Goal: Find specific page/section: Find specific page/section

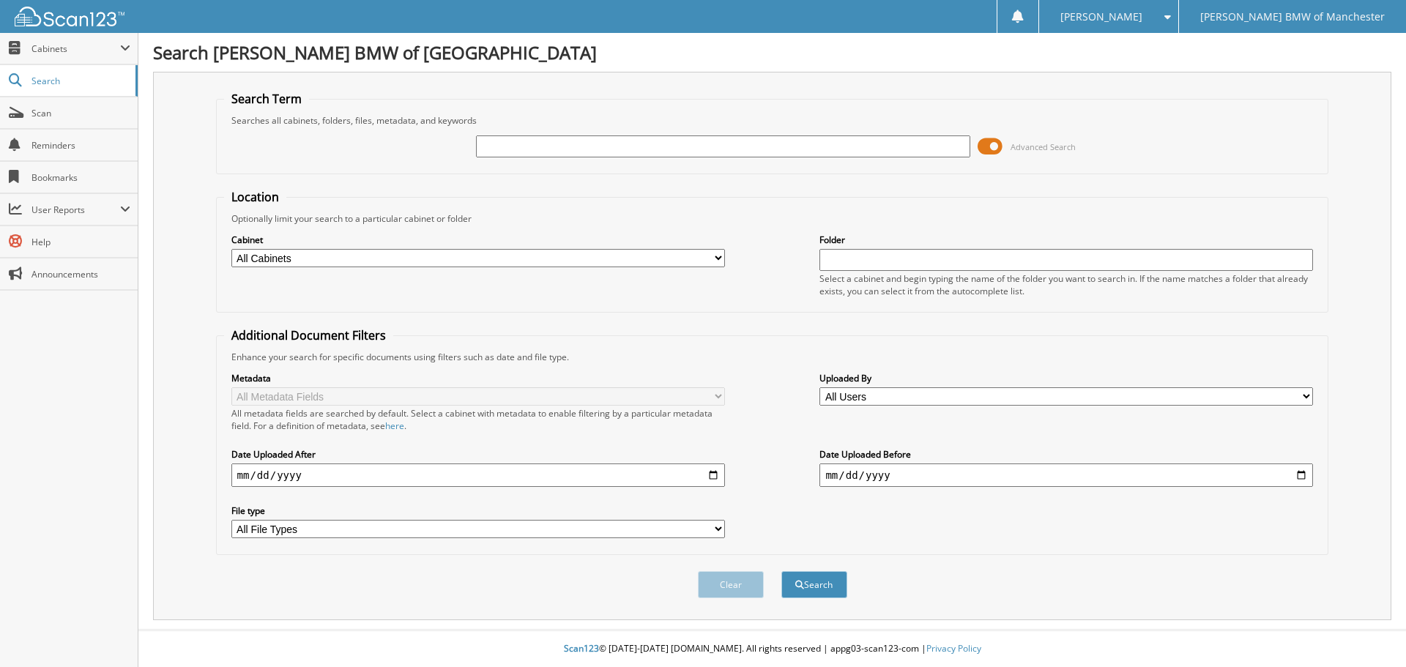
click at [704, 261] on select "All Cabinets SERVICE RO NEEDS FILING" at bounding box center [478, 258] width 494 height 18
click at [231, 249] on select "All Cabinets SERVICE RO NEEDS FILING" at bounding box center [478, 258] width 494 height 18
click at [617, 254] on select "All Cabinets SERVICE RO NEEDS FILING" at bounding box center [478, 258] width 494 height 18
select select "51922"
click at [231, 249] on select "All Cabinets SERVICE RO NEEDS FILING" at bounding box center [478, 258] width 494 height 18
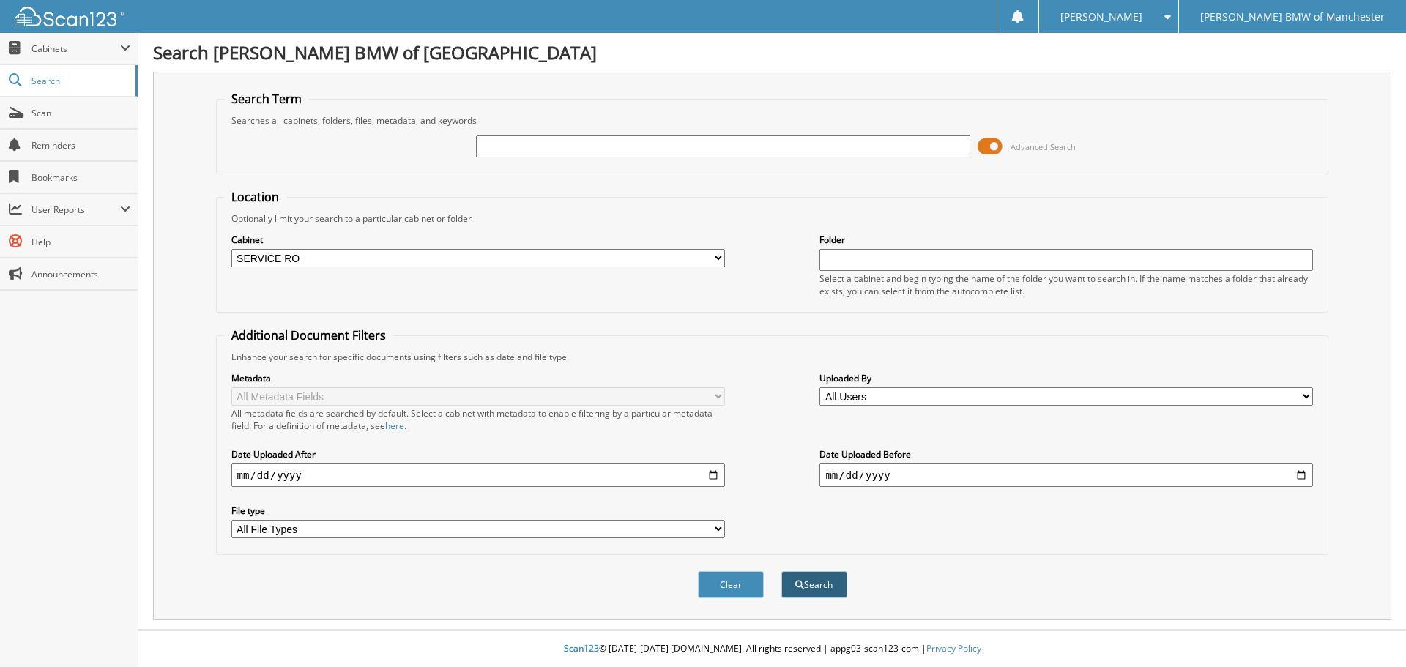
click at [820, 589] on button "Search" at bounding box center [814, 584] width 66 height 27
click at [530, 151] on input "text" at bounding box center [723, 146] width 494 height 22
type input "8116593"
click at [781, 571] on button "Search" at bounding box center [814, 584] width 66 height 27
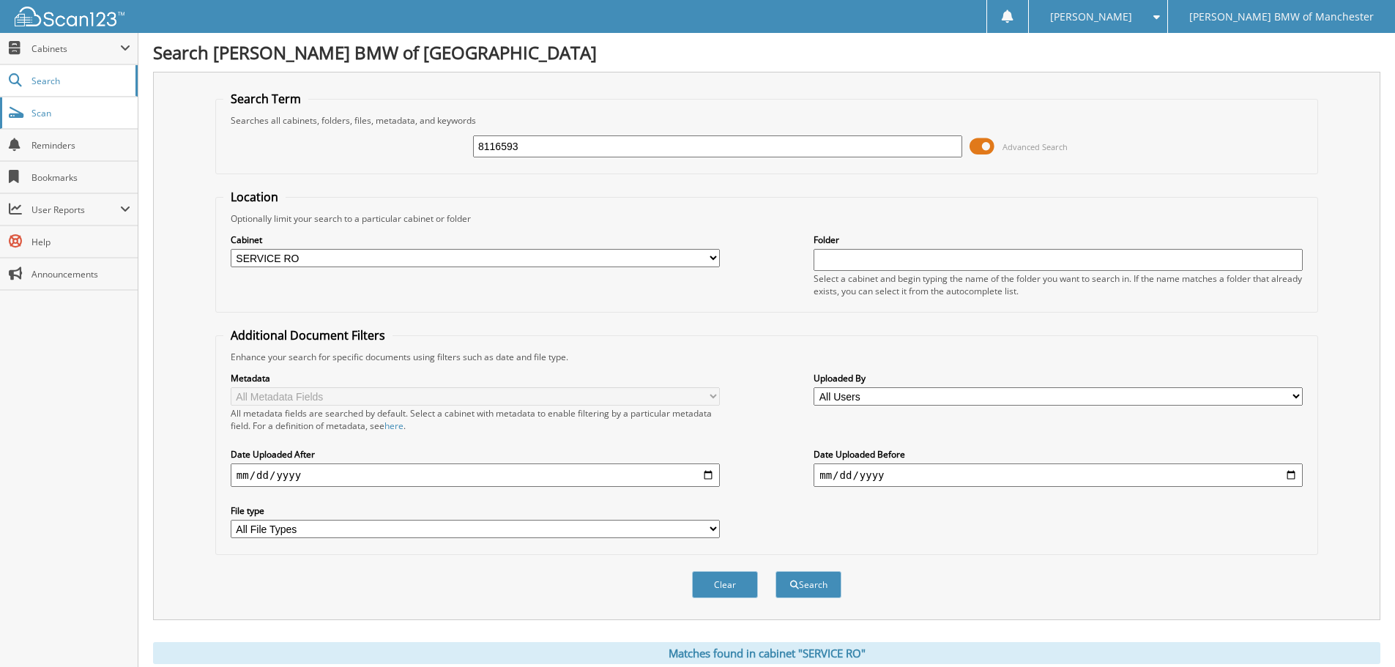
click at [97, 117] on span "Scan" at bounding box center [80, 113] width 99 height 12
